Goal: Task Accomplishment & Management: Use online tool/utility

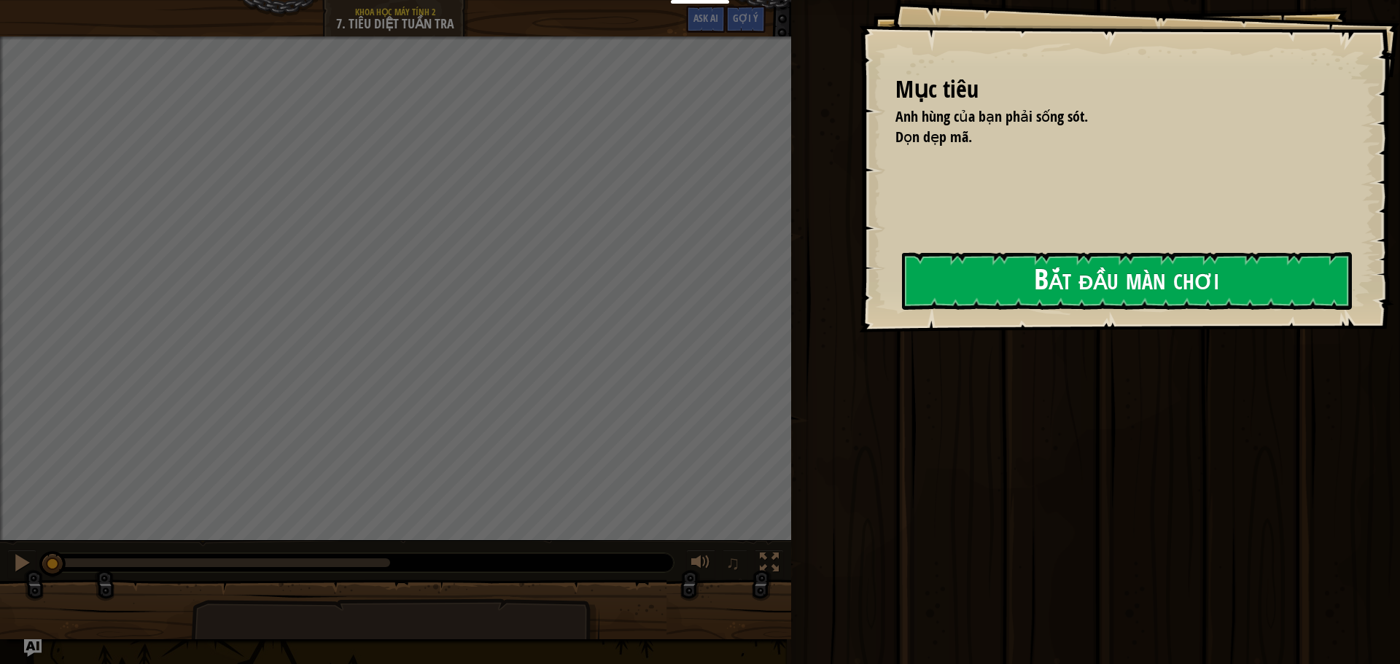
click at [941, 277] on button "Bắt đầu màn chơi" at bounding box center [1127, 281] width 450 height 58
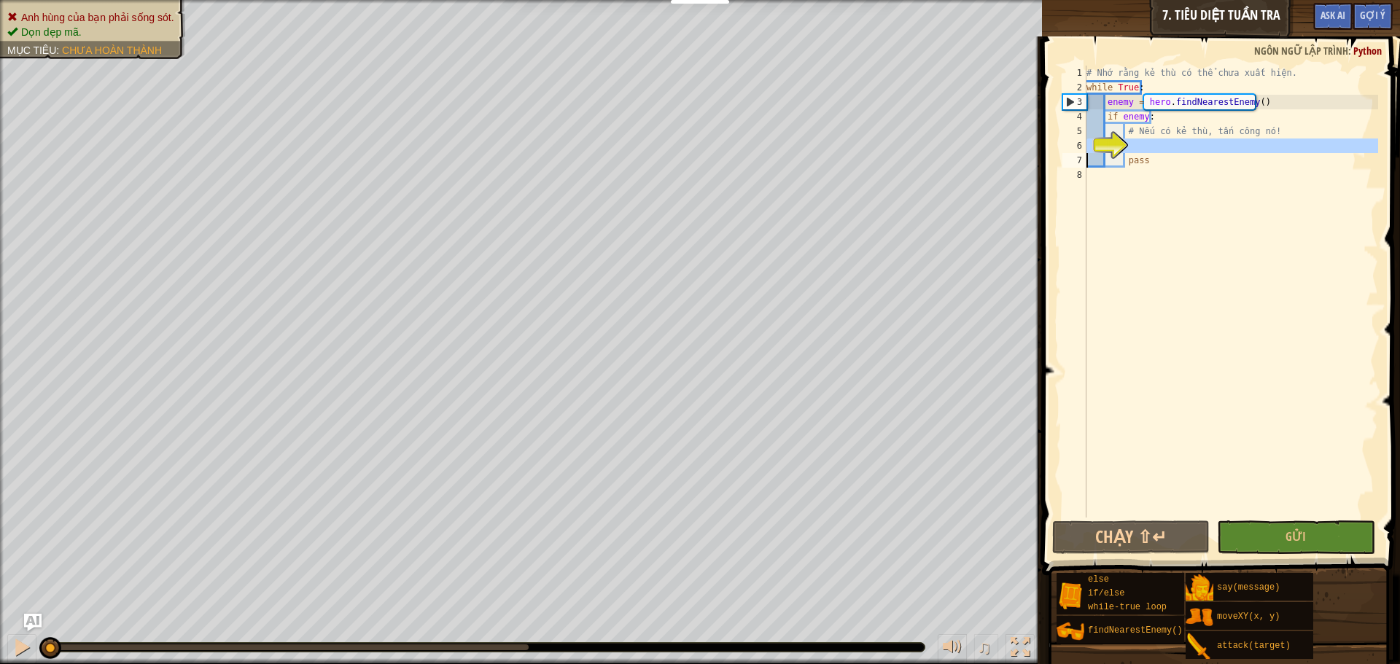
drag, startPoint x: 1109, startPoint y: 145, endPoint x: 1186, endPoint y: 141, distance: 76.7
click at [1188, 141] on div "1 2 3 4 5 6 7 8 # Nhớ rằng kẻ thù có thể chưa xuất hiện. while True : enemy = h…" at bounding box center [1219, 292] width 319 height 452
type textarea "pass"
click at [1138, 144] on div "# Nhớ rằng kẻ thù có thể chưa xuất hiện. while True : enemy = hero . findNeares…" at bounding box center [1231, 292] width 295 height 452
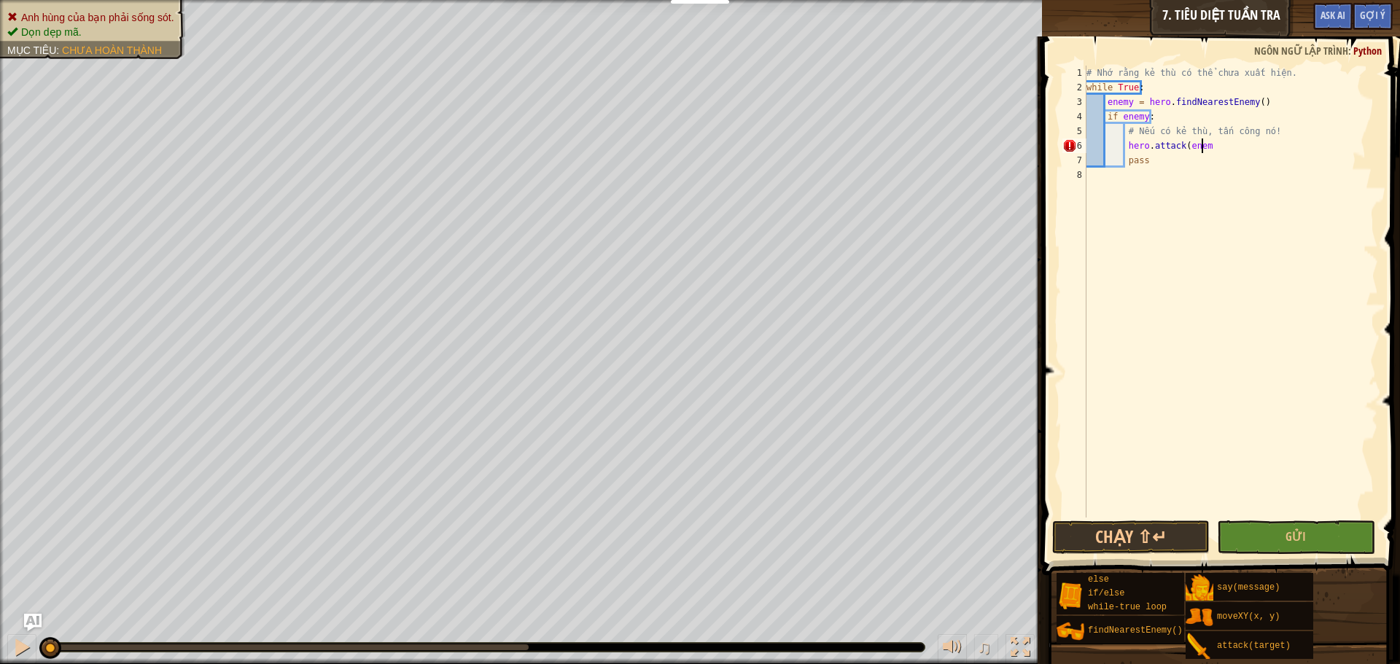
scroll to position [7, 9]
drag, startPoint x: 1223, startPoint y: 144, endPoint x: 1126, endPoint y: 147, distance: 97.0
click at [1126, 147] on div "# Nhớ rằng kẻ thù có thể chưa xuất hiện. while True : enemy = hero . findNeares…" at bounding box center [1231, 306] width 295 height 481
type textarea "hero.attack(enemy)"
click at [1216, 147] on div "# Nhớ rằng kẻ thù có thể chưa xuất hiện. while True : enemy = hero . findNeares…" at bounding box center [1231, 292] width 295 height 452
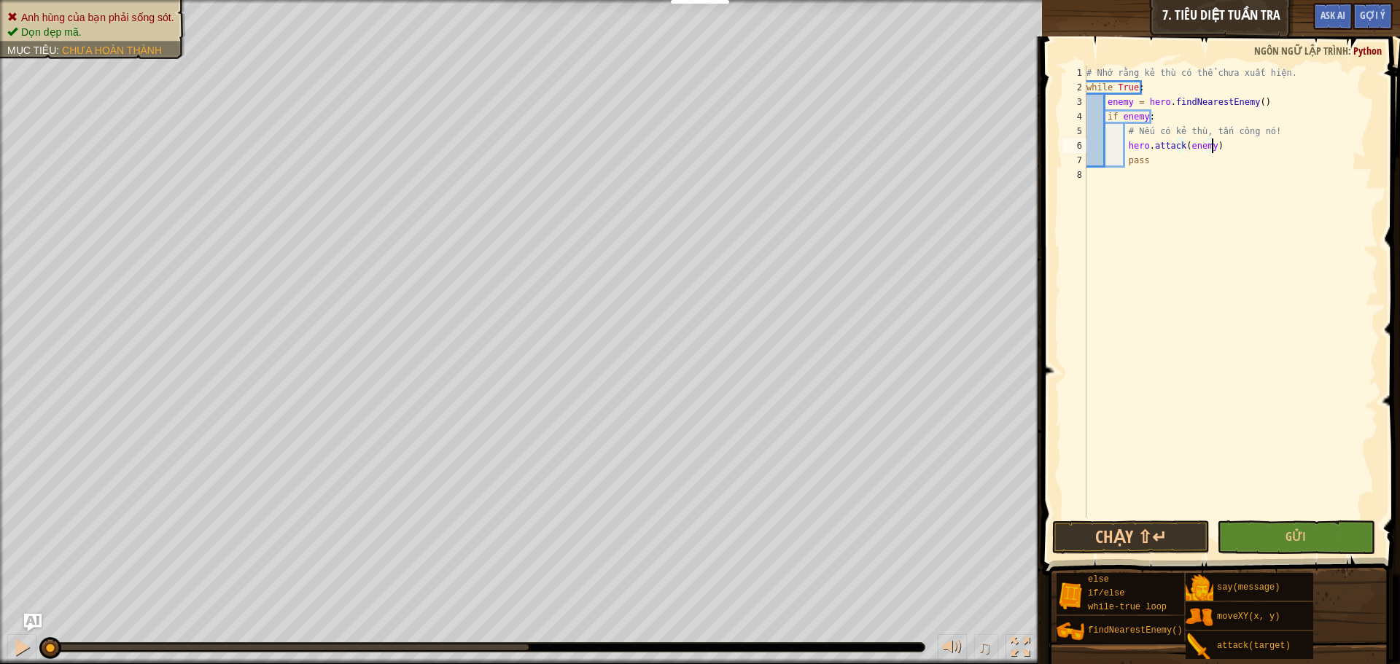
scroll to position [7, 2]
paste textarea "hero.attack(enemy)"
type textarea "hero.attack(enemy)"
click at [1161, 540] on button "Chạy ⇧↵" at bounding box center [1131, 538] width 158 height 34
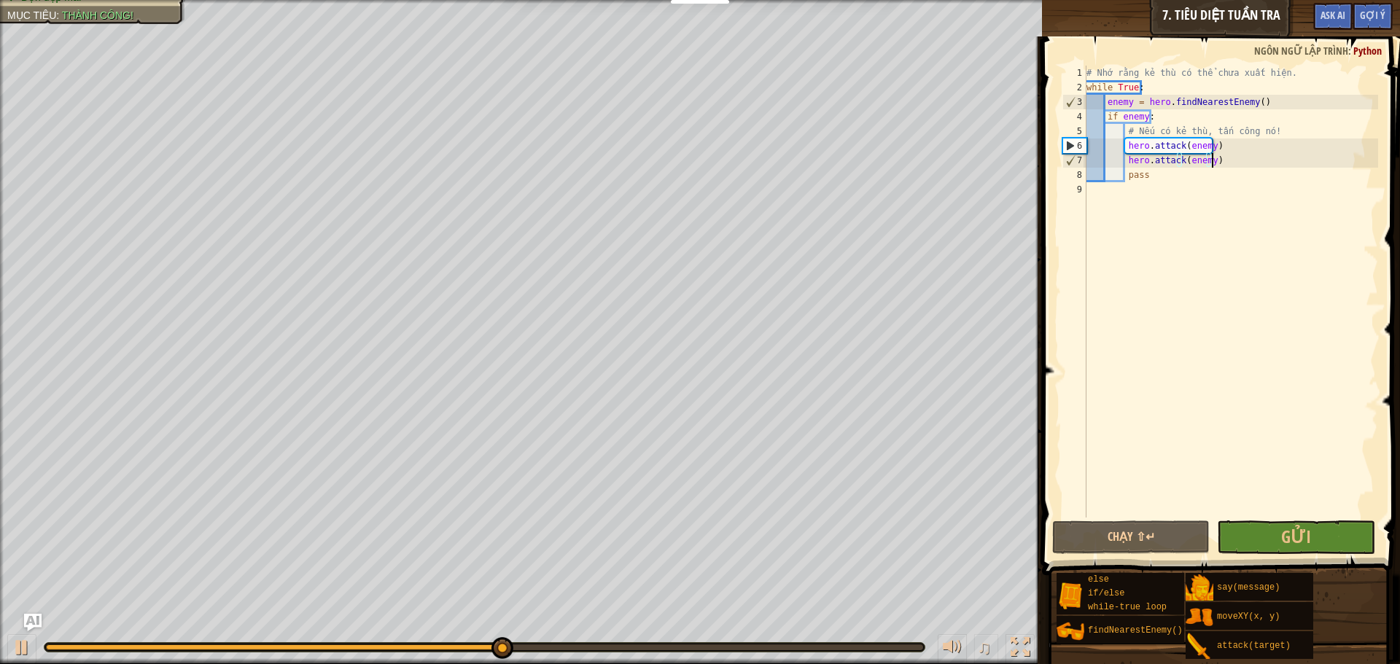
click at [1135, 191] on div "# Nhớ rằng kẻ thù có thể chưa xuất hiện. while True : enemy = hero . findNeares…" at bounding box center [1231, 306] width 295 height 481
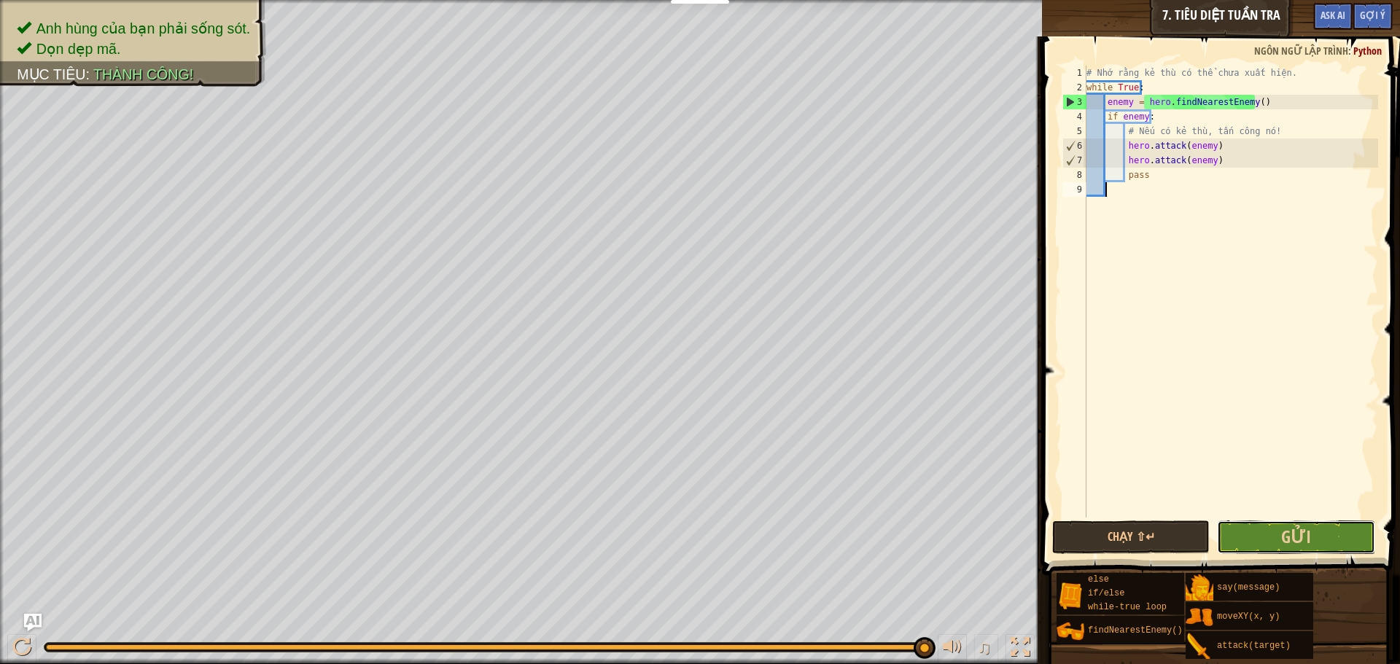
click at [1281, 542] on button "Gửi" at bounding box center [1296, 538] width 158 height 34
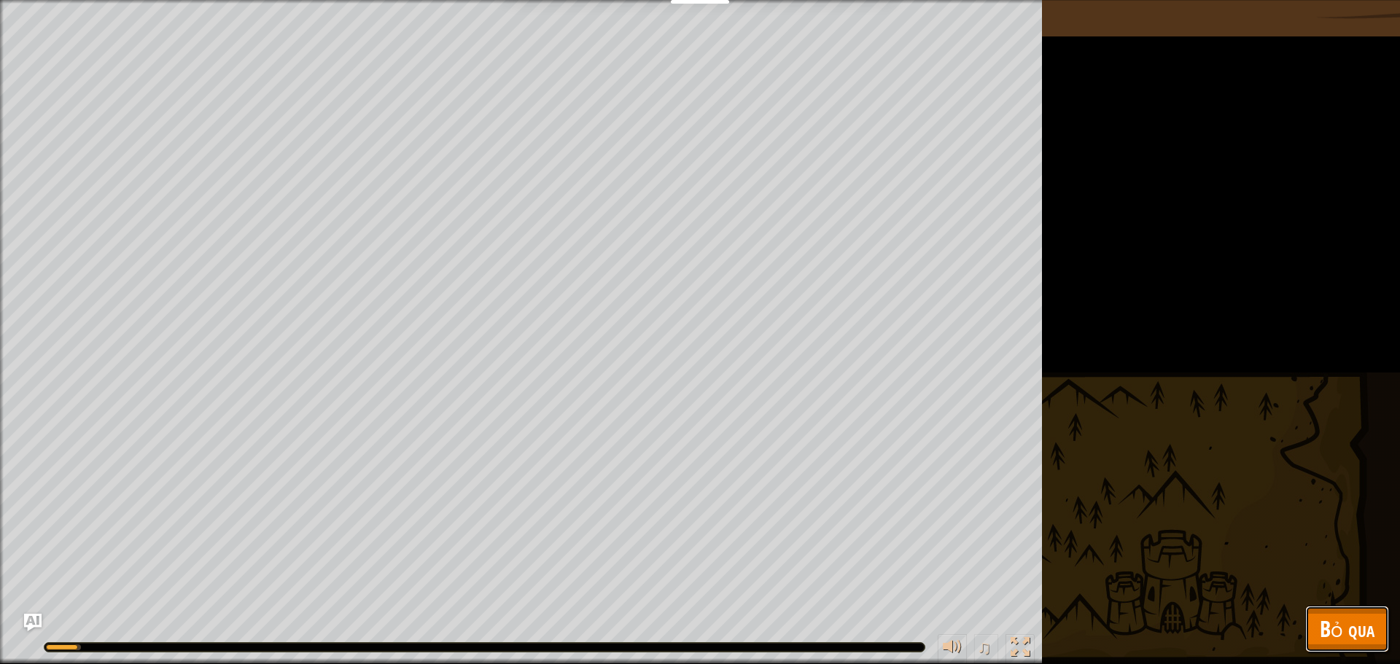
click at [1331, 627] on span "Bỏ qua" at bounding box center [1347, 629] width 55 height 30
